Goal: Transaction & Acquisition: Purchase product/service

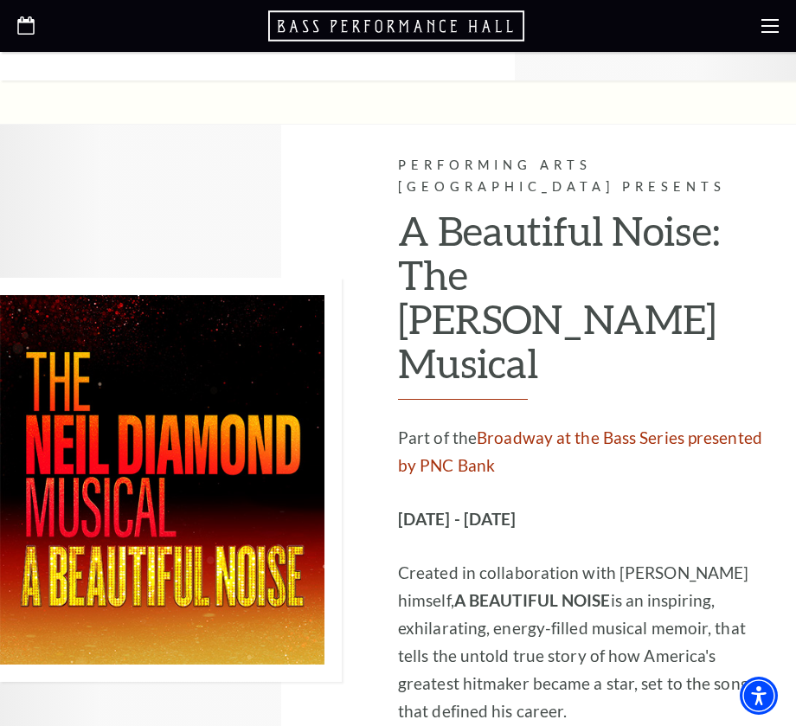
scroll to position [1763, 0]
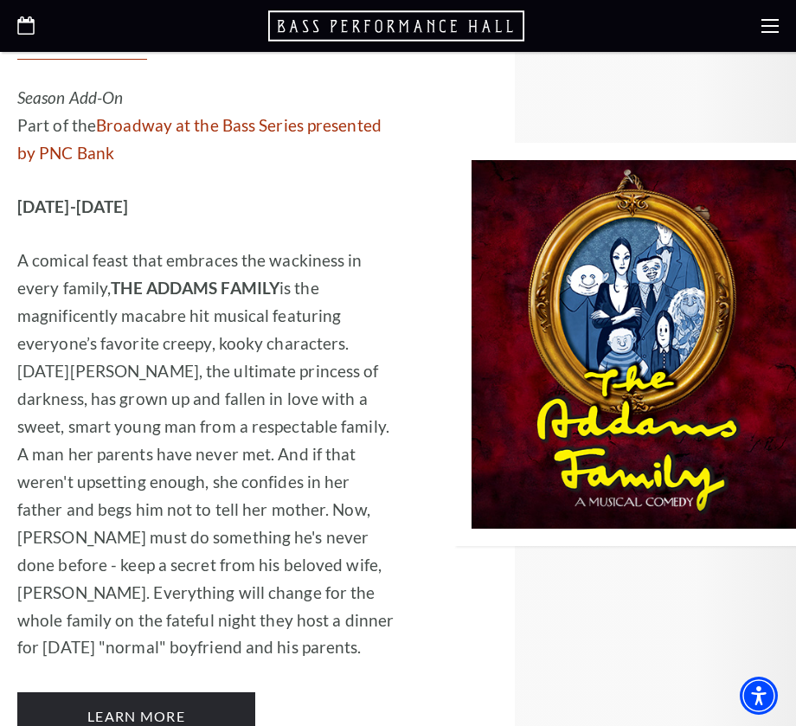
click at [784, 28] on div at bounding box center [398, 26] width 796 height 52
click at [774, 29] on icon at bounding box center [769, 25] width 17 height 17
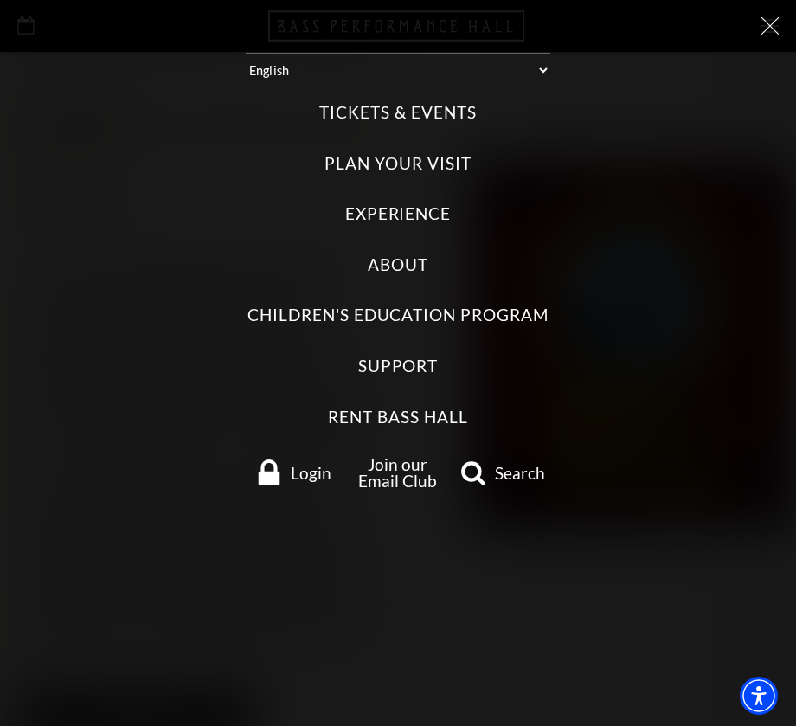
click at [374, 220] on label "Experience" at bounding box center [398, 213] width 106 height 23
click at [0, 0] on input "Experience" at bounding box center [0, 0] width 0 height 0
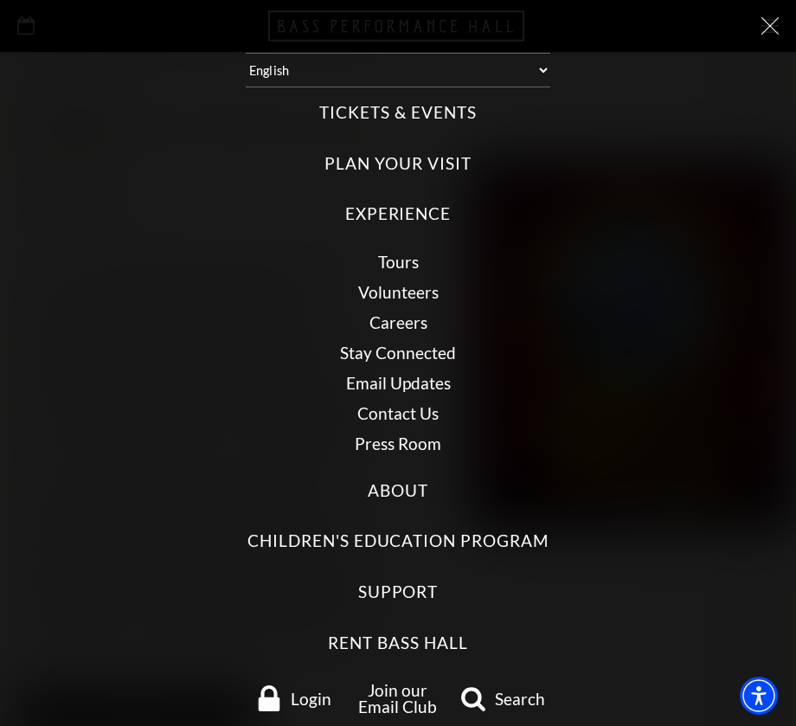
click at [368, 112] on label "Tickets & Events" at bounding box center [397, 112] width 157 height 23
click at [0, 0] on Events "Tickets & Events" at bounding box center [0, 0] width 0 height 0
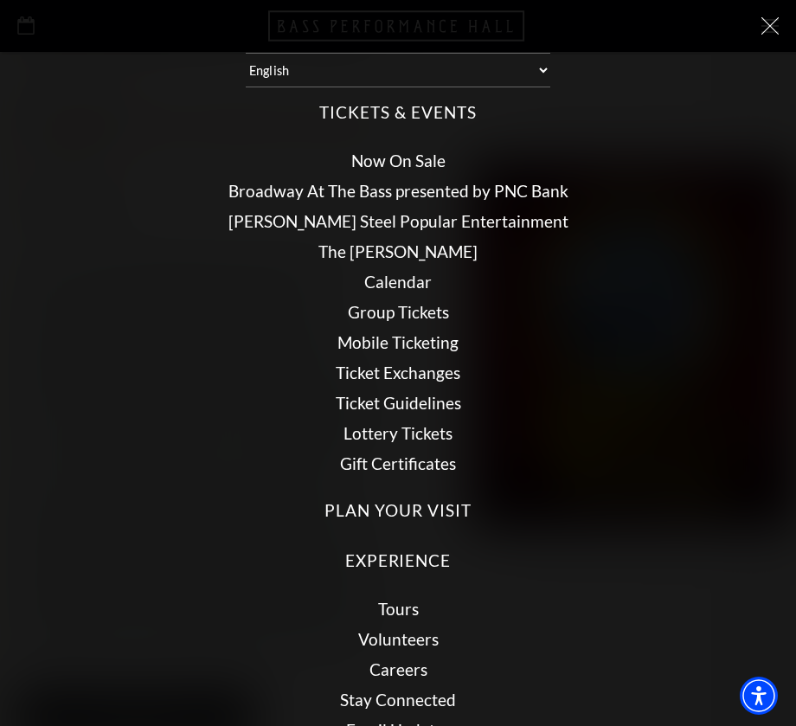
click at [376, 151] on link "Now On Sale" at bounding box center [398, 160] width 94 height 20
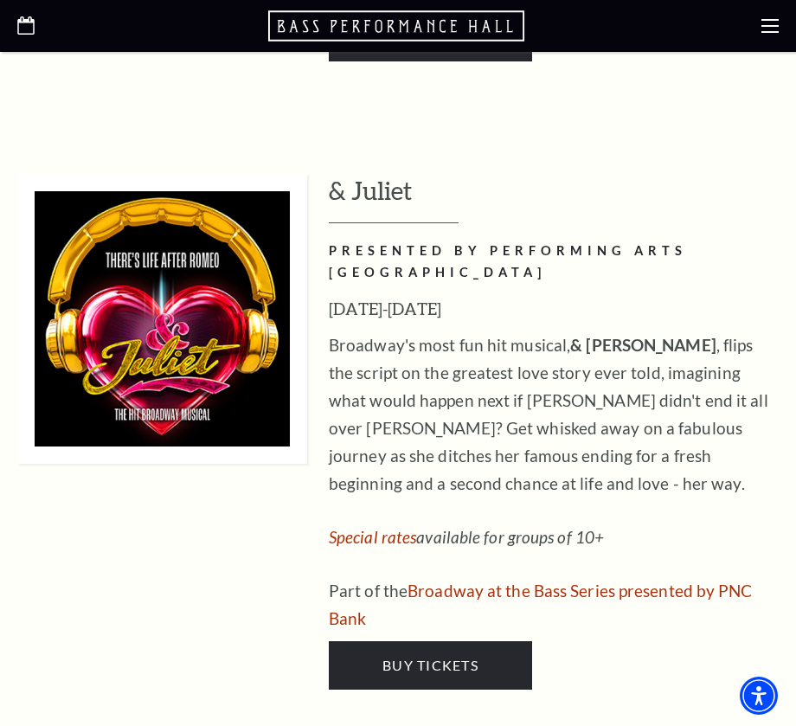
scroll to position [4811, 0]
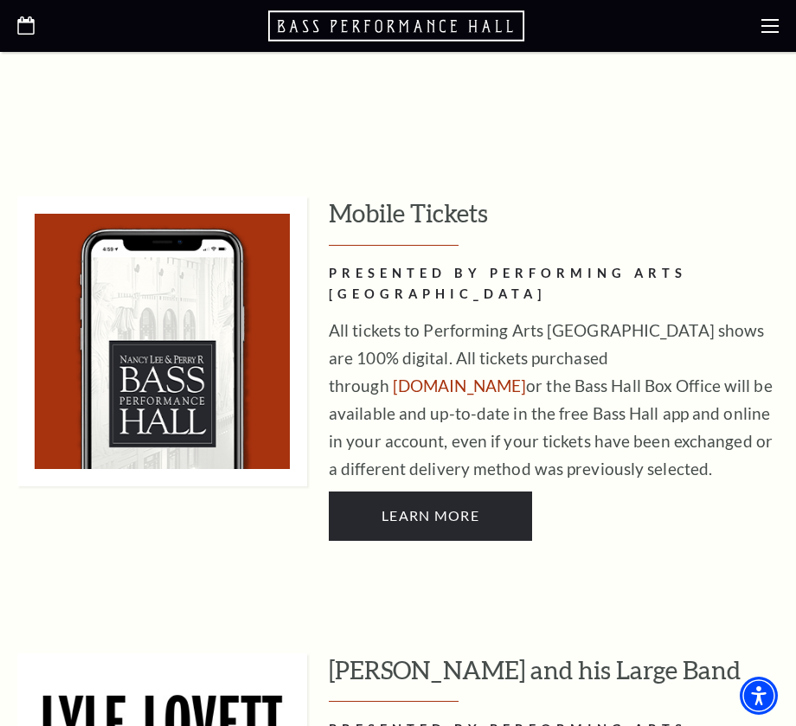
scroll to position [1027, 0]
